Goal: Task Accomplishment & Management: Manage account settings

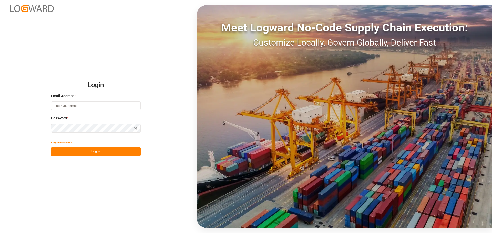
type input "[EMAIL_ADDRESS][PERSON_NAME][DOMAIN_NAME]"
click at [84, 151] on button "Log In" at bounding box center [96, 151] width 90 height 9
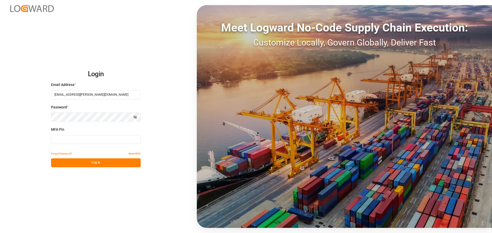
click at [75, 137] on input at bounding box center [96, 139] width 90 height 9
type input "493655"
click at [96, 165] on button "Log In" at bounding box center [96, 163] width 90 height 9
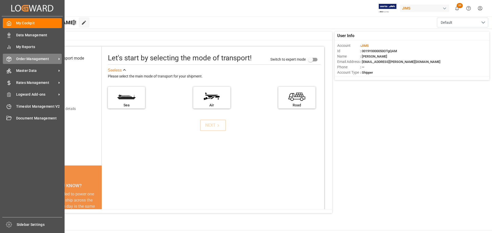
click at [9, 59] on line at bounding box center [9, 60] width 0 height 3
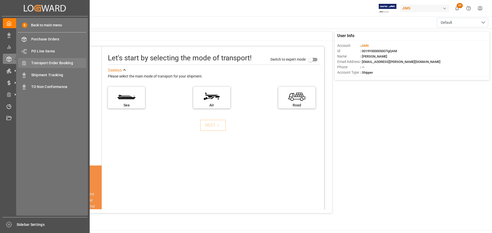
click at [49, 65] on span "Transport Order Booking" at bounding box center [58, 62] width 55 height 5
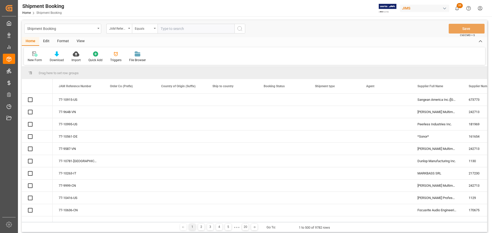
click at [188, 30] on input "text" at bounding box center [196, 29] width 77 height 10
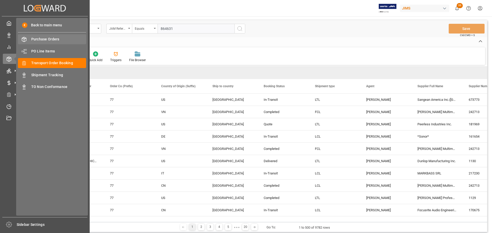
type input "864631"
click at [57, 38] on span "Purchase Orders" at bounding box center [58, 39] width 55 height 5
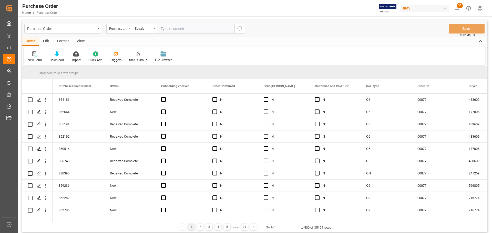
click at [174, 29] on input "text" at bounding box center [196, 29] width 77 height 10
type input "864631"
click at [242, 28] on icon "search button" at bounding box center [240, 29] width 6 height 6
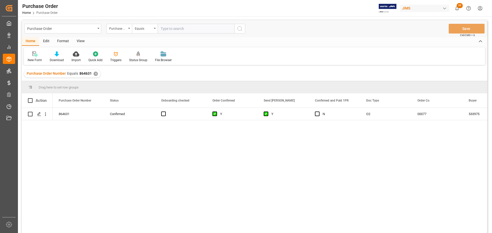
click at [145, 159] on div "864631 Confirmed Y Y N O2 00077 533975 RPABOT" at bounding box center [270, 172] width 435 height 129
click at [37, 112] on icon "Press SPACE to select this row." at bounding box center [39, 114] width 4 height 4
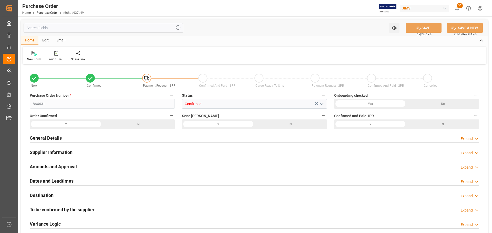
type input "23"
type input "NET 60"
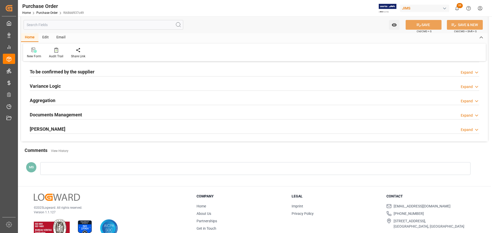
scroll to position [149, 0]
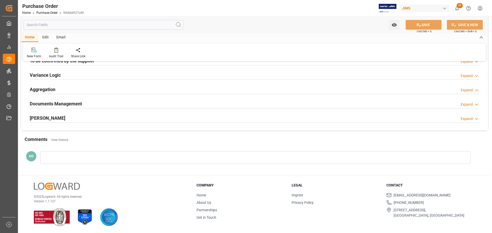
click at [85, 119] on div "EDI Milestones Expand" at bounding box center [255, 118] width 450 height 10
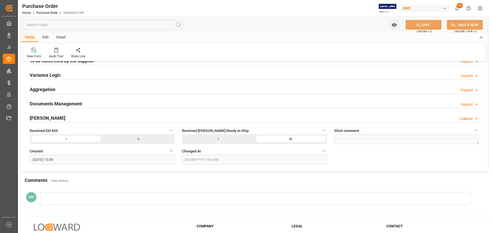
click at [86, 120] on div "EDI Milestones Collapse" at bounding box center [255, 118] width 450 height 10
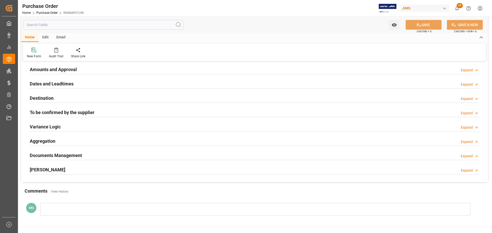
scroll to position [98, 0]
click at [88, 113] on h2 "To be confirmed by the supplier" at bounding box center [62, 112] width 65 height 7
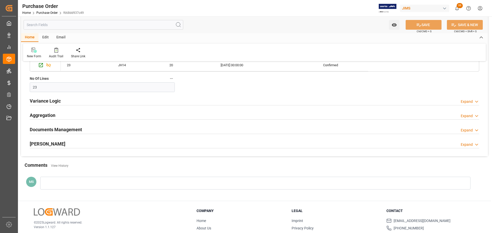
scroll to position [363, 0]
click at [83, 133] on div "Documents Management Expand" at bounding box center [255, 129] width 450 height 10
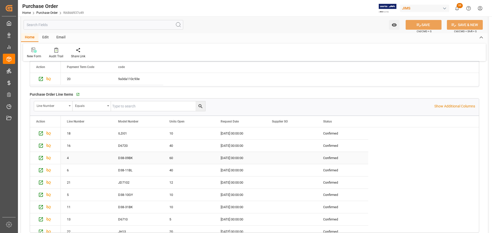
scroll to position [183, 0]
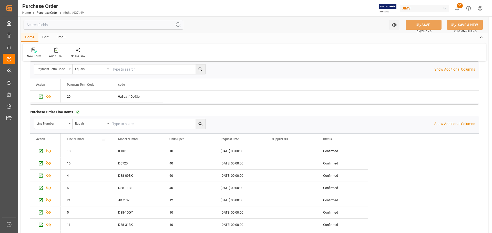
click at [102, 139] on span at bounding box center [103, 139] width 5 height 5
click at [144, 142] on span "columns" at bounding box center [141, 140] width 5 height 5
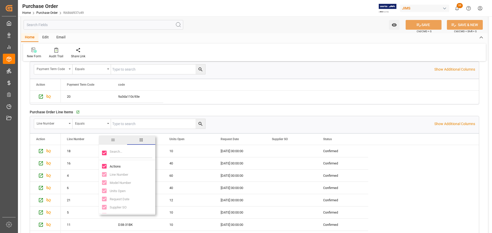
click at [111, 140] on span "general" at bounding box center [113, 140] width 5 height 5
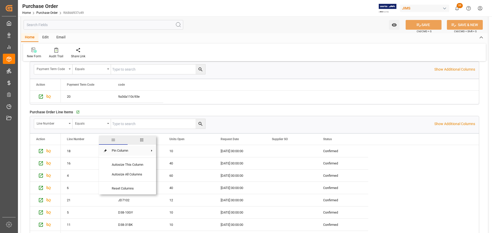
click at [137, 151] on span "Pin Column" at bounding box center [128, 151] width 40 height 10
click at [252, 106] on div "Payment Terms Details   Payment Term Code Equals Show Additional Columns Drag h…" at bounding box center [254, 80] width 457 height 52
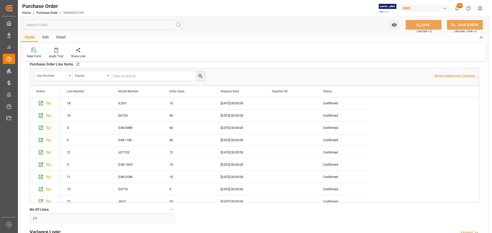
scroll to position [235, 0]
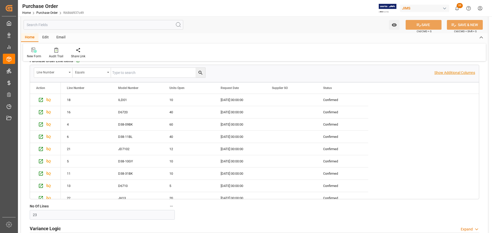
click at [438, 74] on p "Show Additional Columns" at bounding box center [454, 72] width 41 height 5
click at [155, 89] on span at bounding box center [154, 88] width 5 height 5
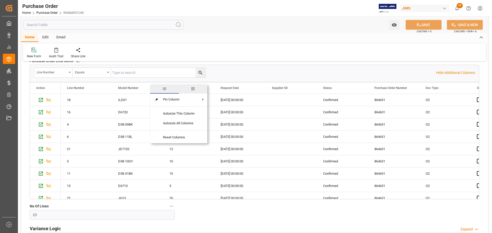
click at [195, 88] on span "columns" at bounding box center [193, 89] width 5 height 5
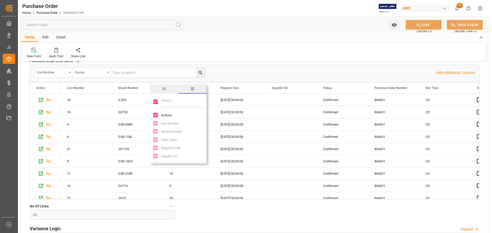
click at [177, 99] on input "Filter Columns Input" at bounding box center [182, 102] width 43 height 10
paste input "ILD03"
type input "ILD03"
checkbox input "false"
type input "ILD03"
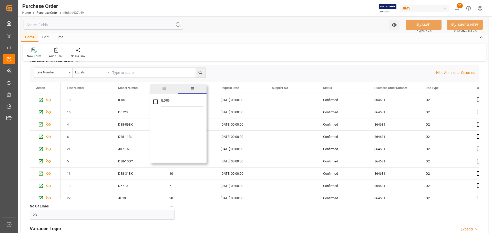
click at [161, 87] on span "general" at bounding box center [164, 89] width 28 height 9
click at [247, 69] on div "Line Number Equals" at bounding box center [235, 73] width 402 height 10
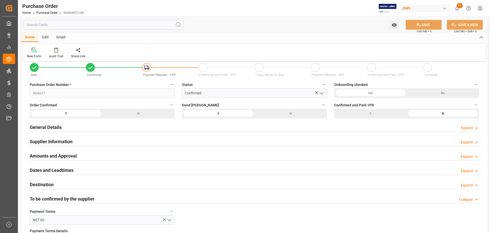
scroll to position [0, 0]
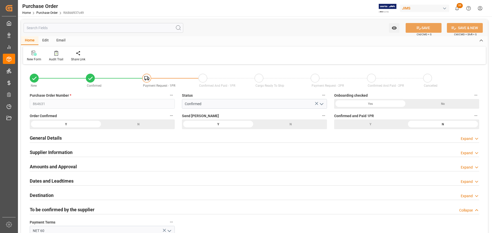
click at [43, 139] on h2 "General Details" at bounding box center [46, 138] width 32 height 7
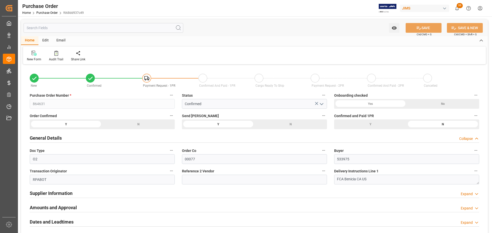
click at [44, 138] on h2 "General Details" at bounding box center [46, 138] width 32 height 7
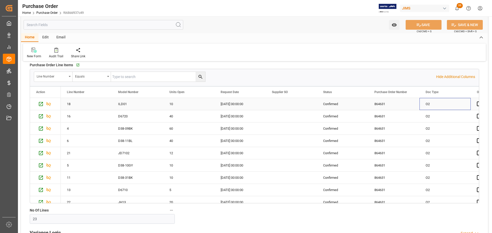
click at [433, 104] on div "O2" at bounding box center [445, 104] width 51 height 12
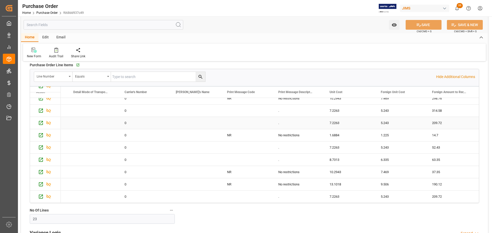
scroll to position [103, 0]
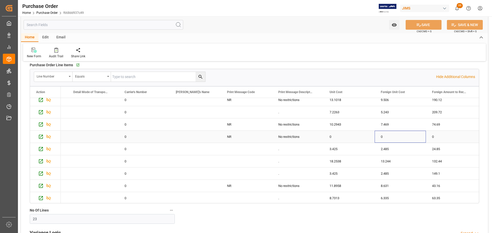
click at [395, 135] on div "0" at bounding box center [400, 137] width 51 height 12
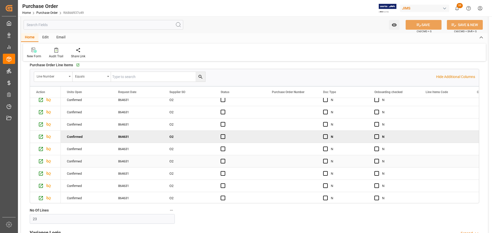
scroll to position [0, 0]
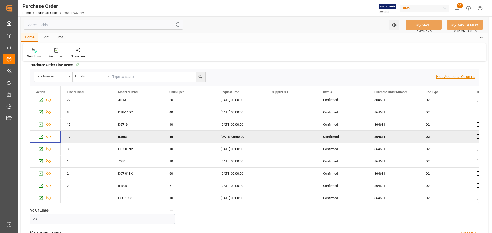
click at [446, 76] on p "Hide Additional Columns" at bounding box center [455, 76] width 39 height 5
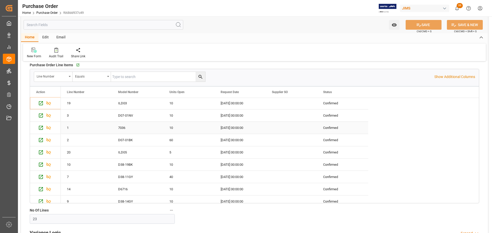
scroll to position [128, 0]
